Goal: Book appointment/travel/reservation

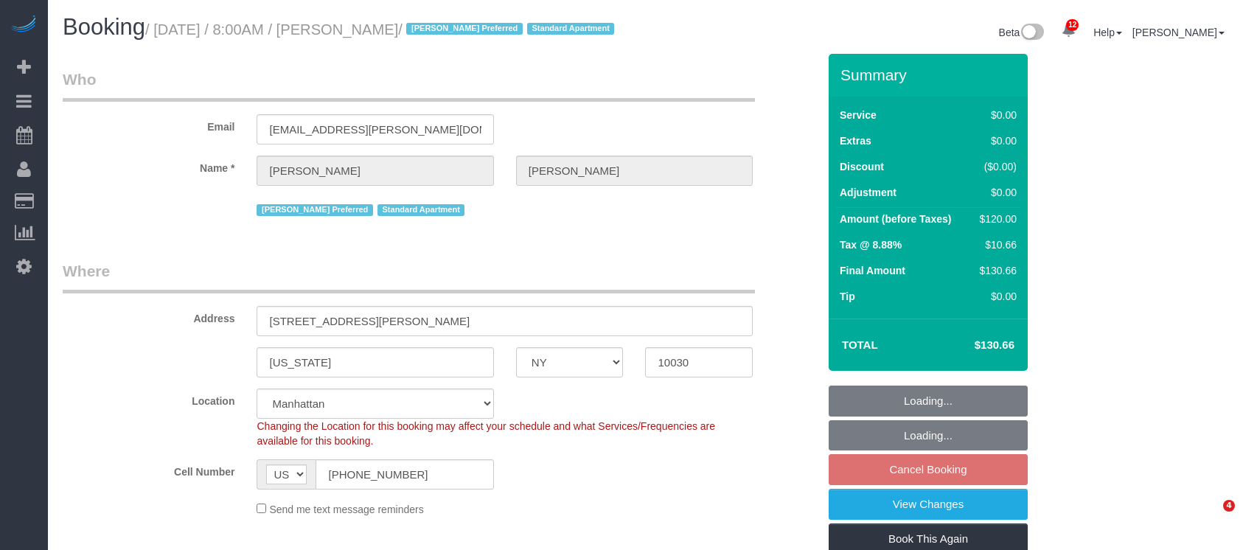
select select "NY"
select select "number:89"
select select "number:90"
select select "number:15"
select select "number:6"
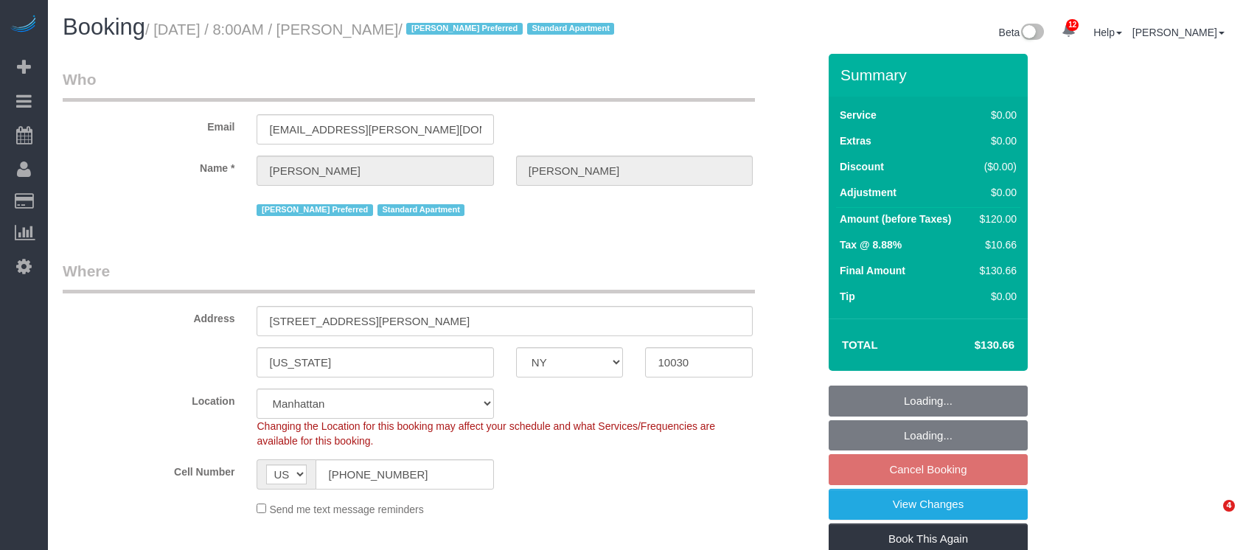
select select "spot1"
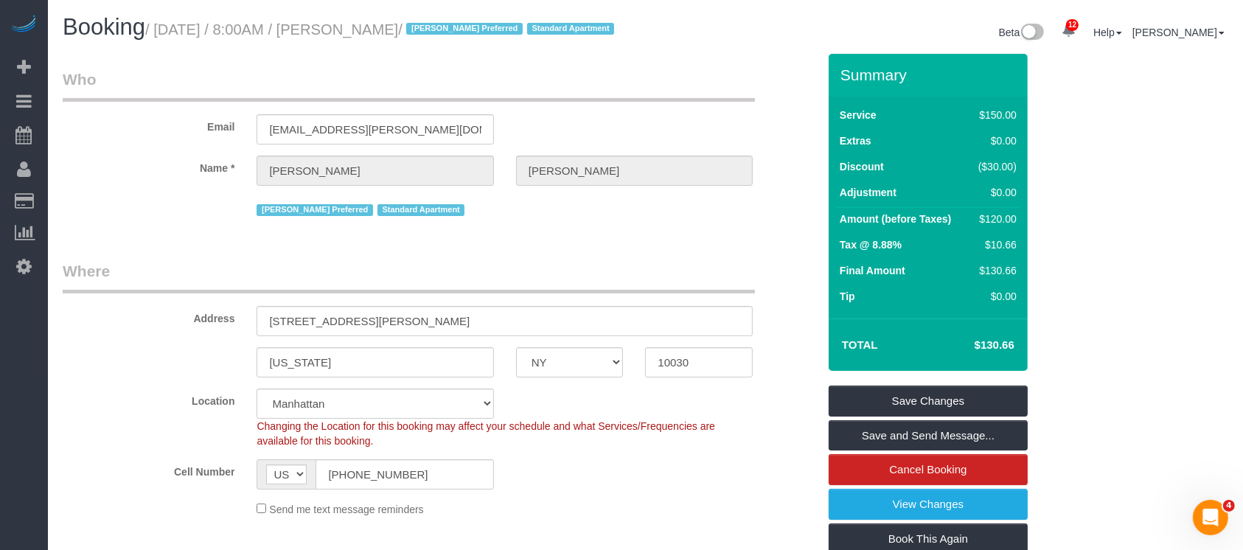
drag, startPoint x: 159, startPoint y: 37, endPoint x: 496, endPoint y: 32, distance: 337.8
click at [496, 32] on small "/ [DATE] / 8:00AM / [PERSON_NAME] / [PERSON_NAME] Preferred Standard Apartment" at bounding box center [381, 29] width 473 height 16
copy small "[DATE] / 8:00AM / [PERSON_NAME]"
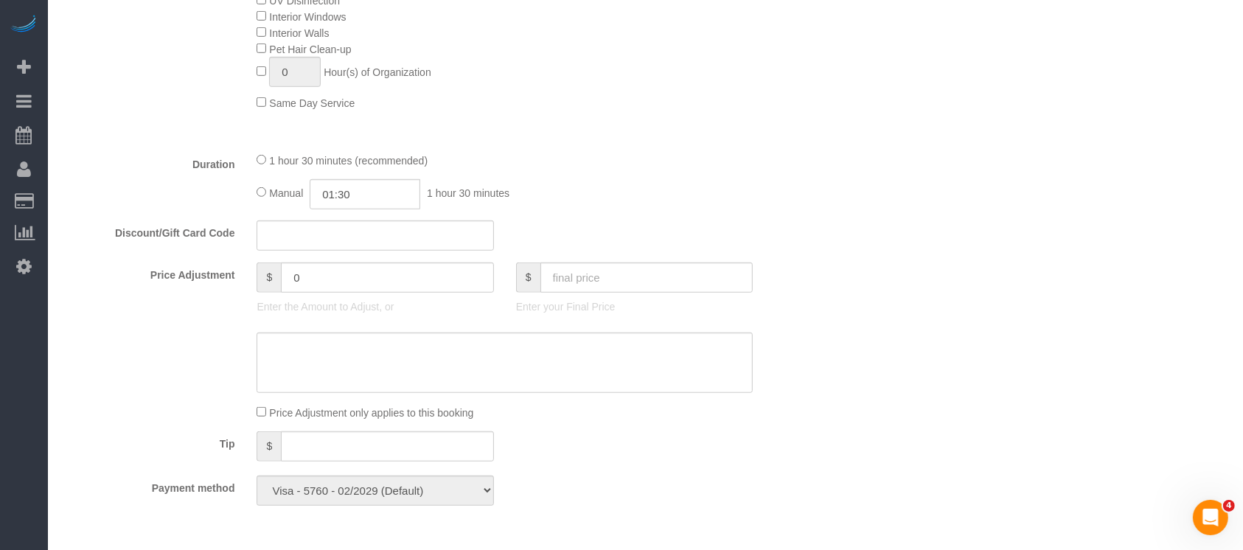
scroll to position [975, 0]
